Goal: Information Seeking & Learning: Find contact information

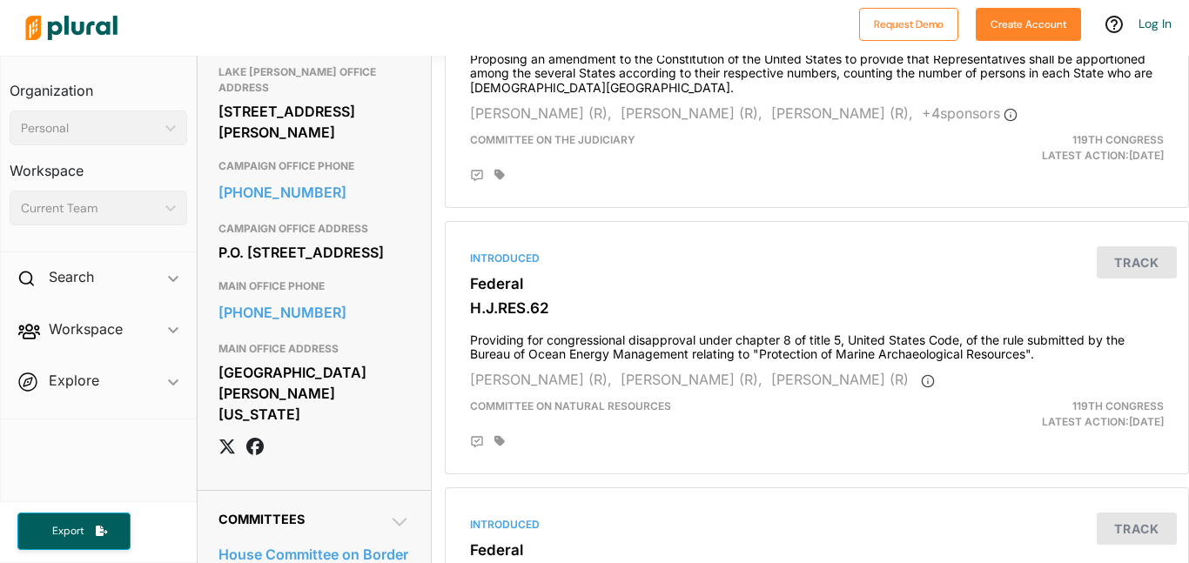
scroll to position [1036, 0]
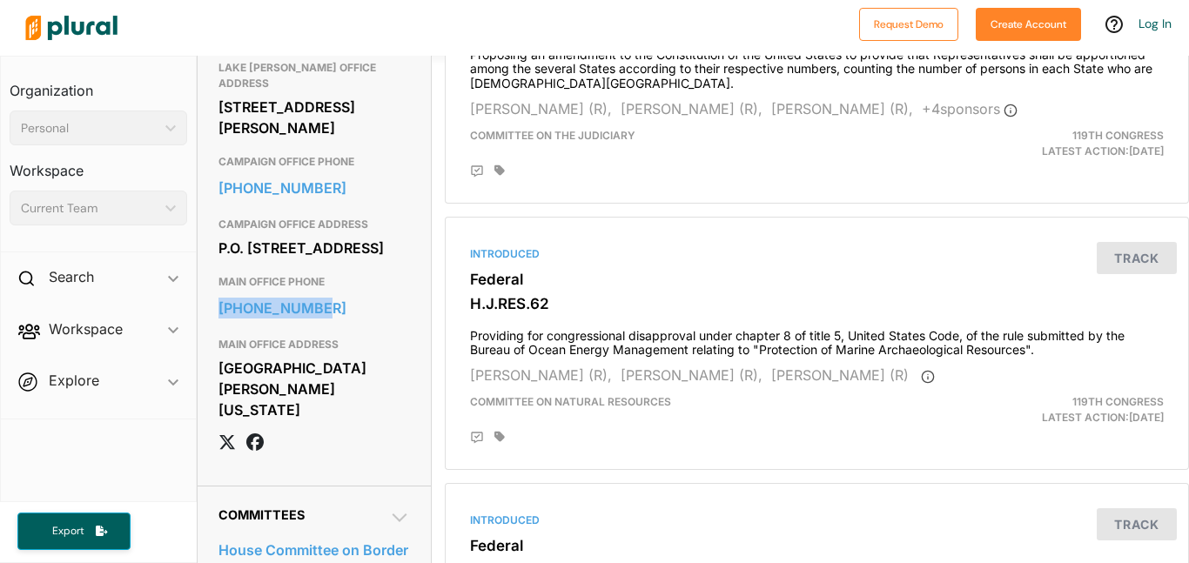
click at [224, 423] on div "[GEOGRAPHIC_DATA][PERSON_NAME][US_STATE]" at bounding box center [313, 389] width 191 height 68
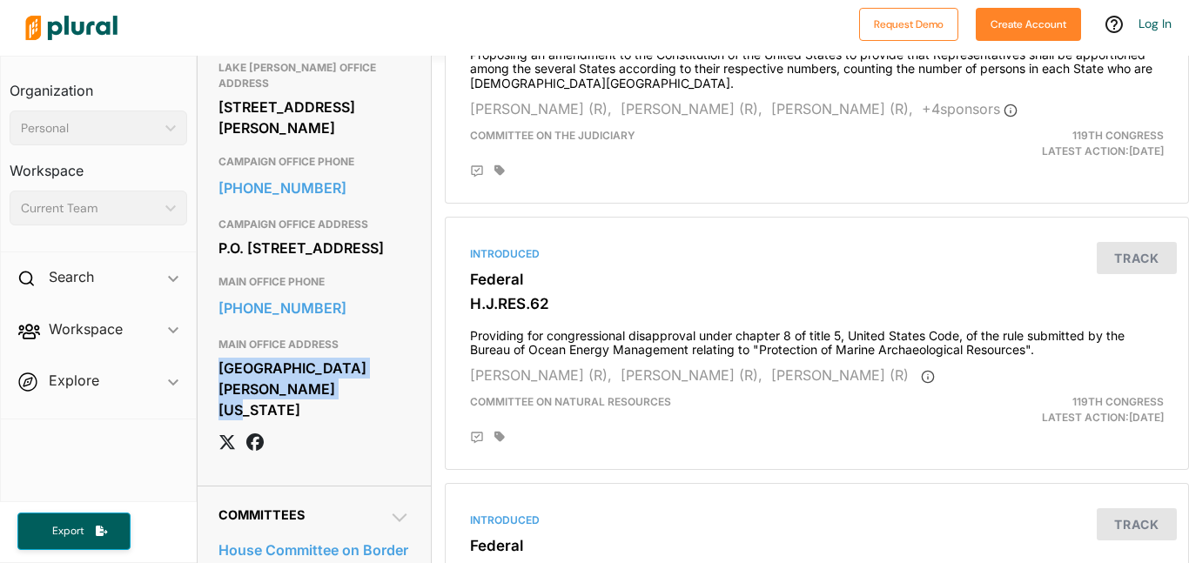
click at [224, 423] on div "[GEOGRAPHIC_DATA][PERSON_NAME][US_STATE]" at bounding box center [313, 389] width 191 height 68
click at [218, 423] on div "[GEOGRAPHIC_DATA][PERSON_NAME][US_STATE]" at bounding box center [313, 389] width 191 height 68
drag, startPoint x: 222, startPoint y: 431, endPoint x: 368, endPoint y: 472, distance: 151.8
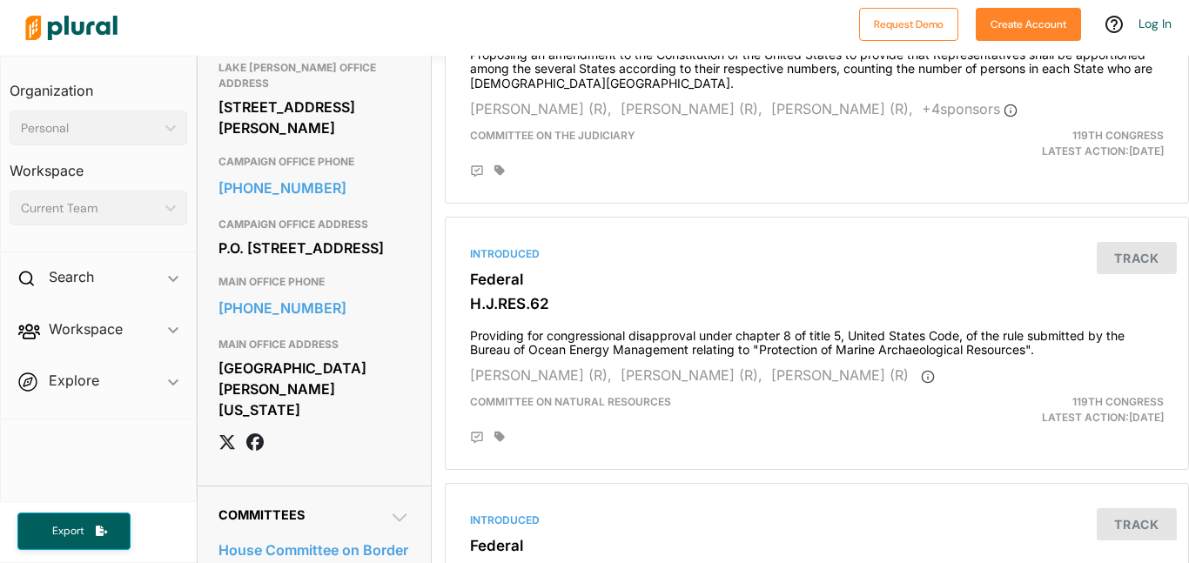
click at [368, 423] on div "[GEOGRAPHIC_DATA][PERSON_NAME][US_STATE]" at bounding box center [313, 389] width 191 height 68
copy div "[GEOGRAPHIC_DATA][PERSON_NAME][US_STATE]"
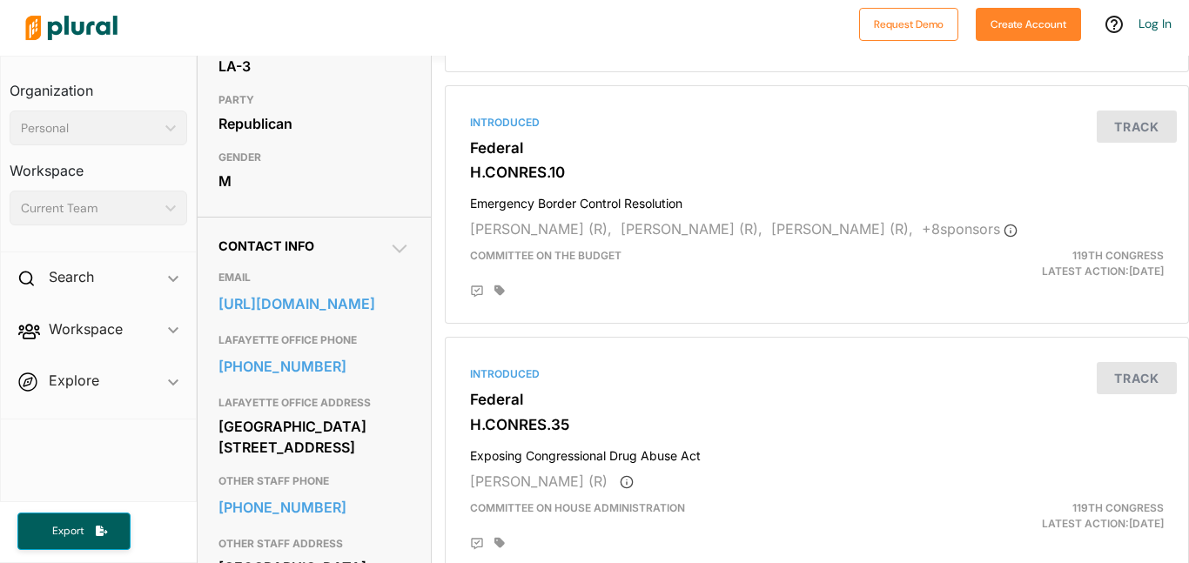
scroll to position [406, 0]
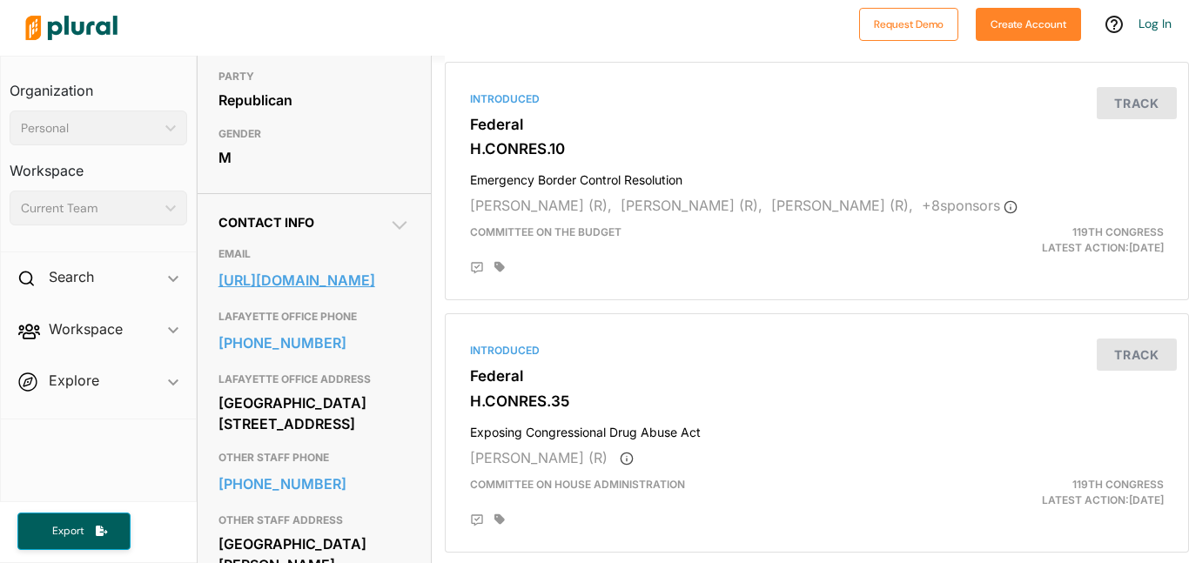
click at [300, 293] on link "[URL][DOMAIN_NAME]" at bounding box center [313, 280] width 191 height 26
copy link "[URL][DOMAIN_NAME]"
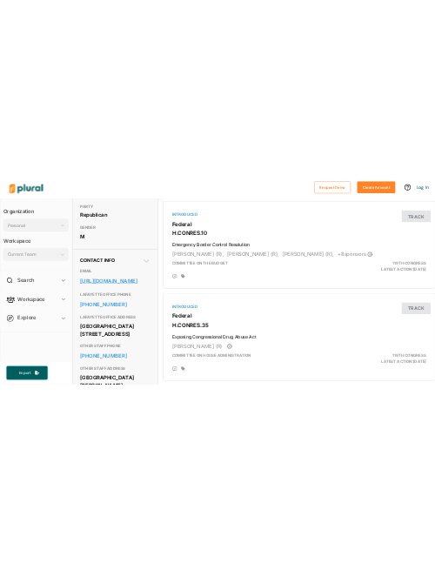
scroll to position [0, 0]
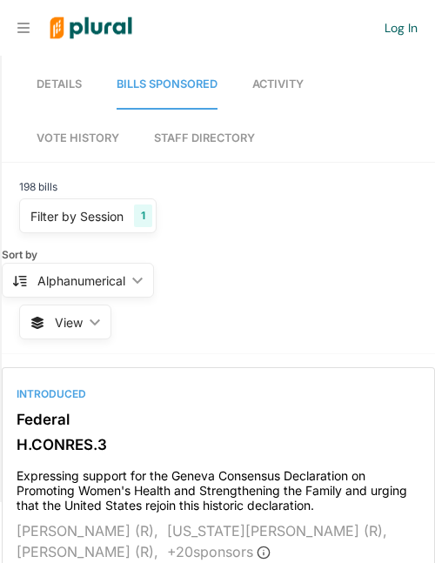
click at [79, 147] on link "Vote History" at bounding box center [78, 138] width 83 height 48
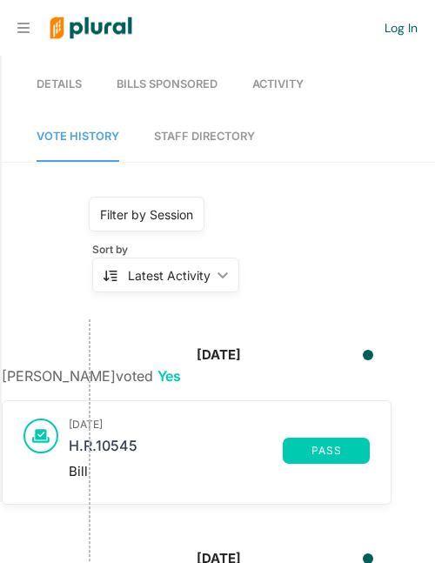
click at [276, 77] on span "Activity" at bounding box center [277, 83] width 51 height 13
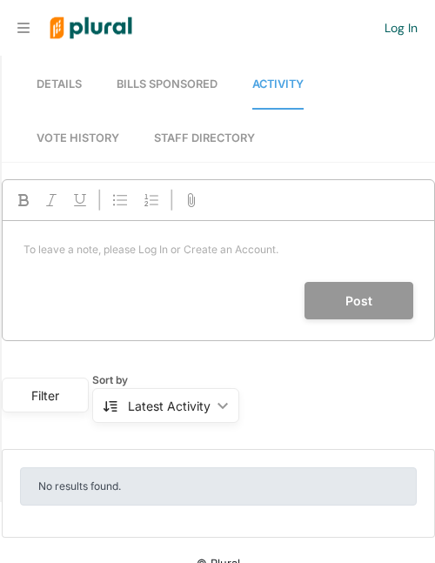
click at [88, 137] on span "Vote History" at bounding box center [78, 137] width 83 height 13
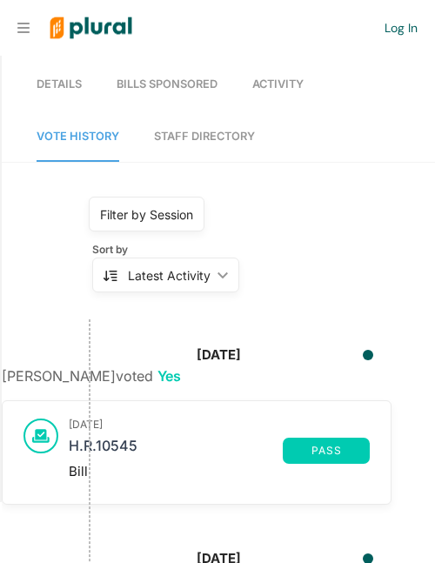
click at [273, 83] on span "Activity" at bounding box center [277, 83] width 51 height 13
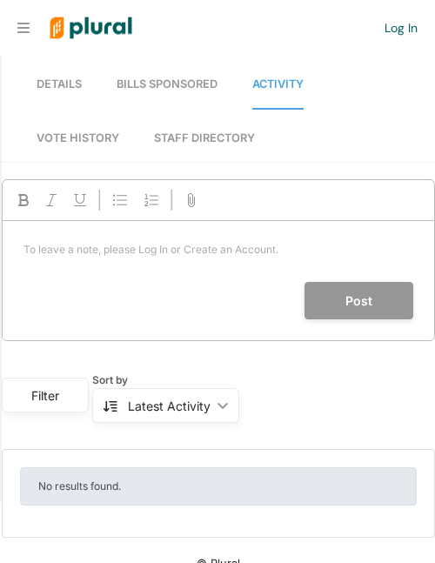
click at [55, 91] on link "Details" at bounding box center [59, 85] width 45 height 50
